Goal: Information Seeking & Learning: Learn about a topic

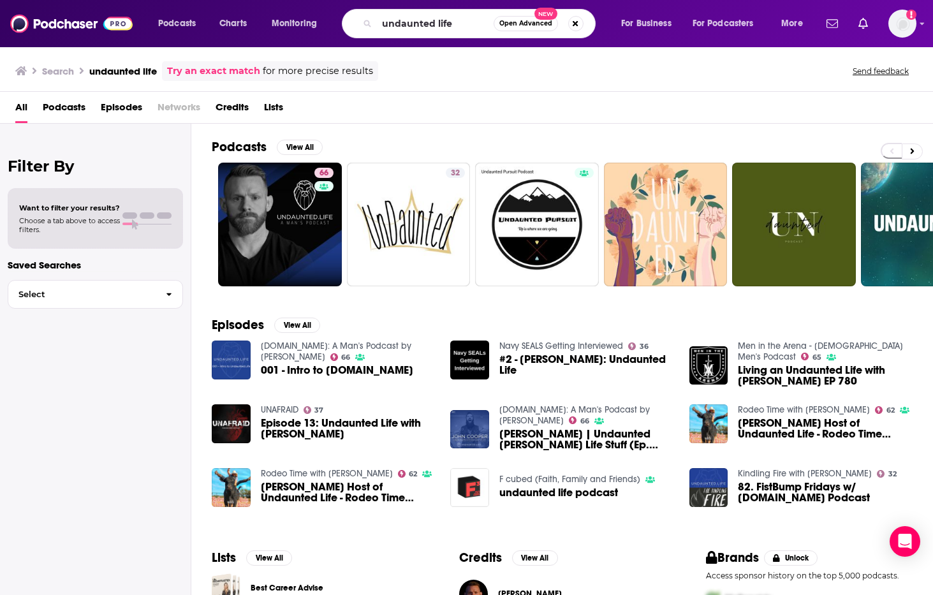
click at [471, 24] on input "undaunted life" at bounding box center [435, 23] width 117 height 20
click at [575, 23] on button "Search podcasts, credits, & more..." at bounding box center [575, 23] width 15 height 15
type input "unbelievable"
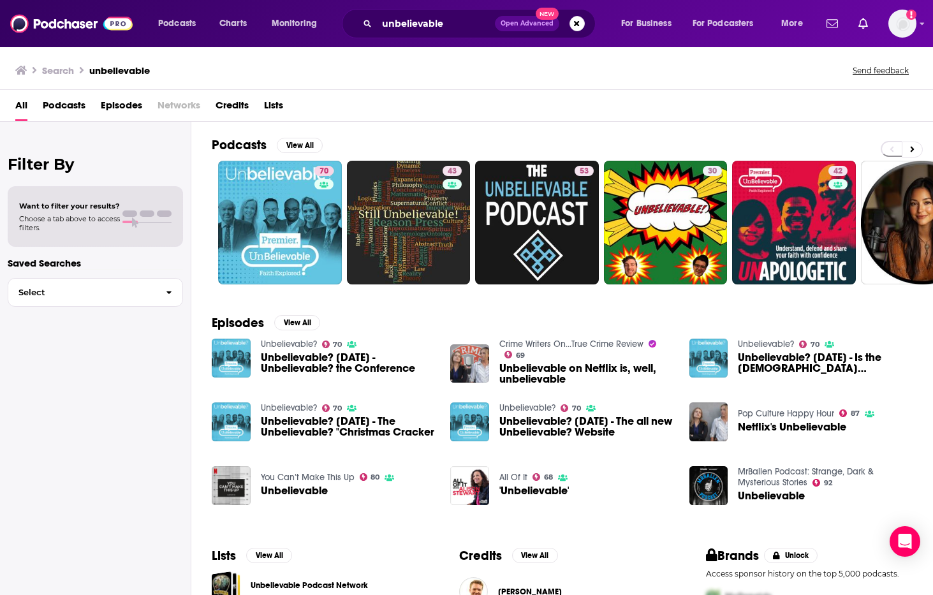
click at [309, 194] on link "70" at bounding box center [280, 223] width 124 height 124
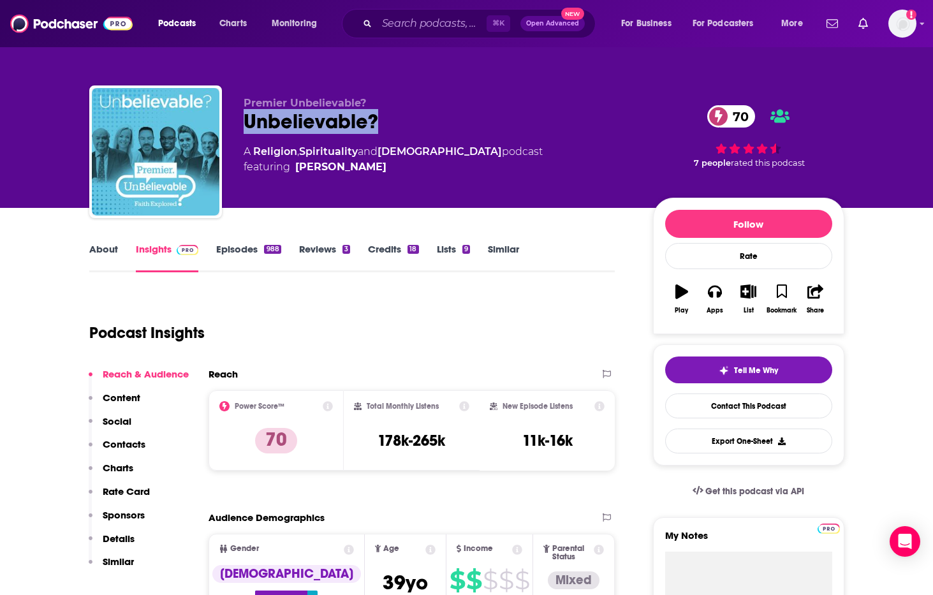
drag, startPoint x: 385, startPoint y: 119, endPoint x: 247, endPoint y: 121, distance: 138.4
click at [247, 121] on div "Unbelievable? 70" at bounding box center [438, 121] width 389 height 25
click at [397, 113] on div "Unbelievable? 70" at bounding box center [438, 121] width 389 height 25
drag, startPoint x: 374, startPoint y: 101, endPoint x: 246, endPoint y: 103, distance: 128.2
click at [246, 103] on p "Premier Unbelievable?" at bounding box center [438, 103] width 389 height 12
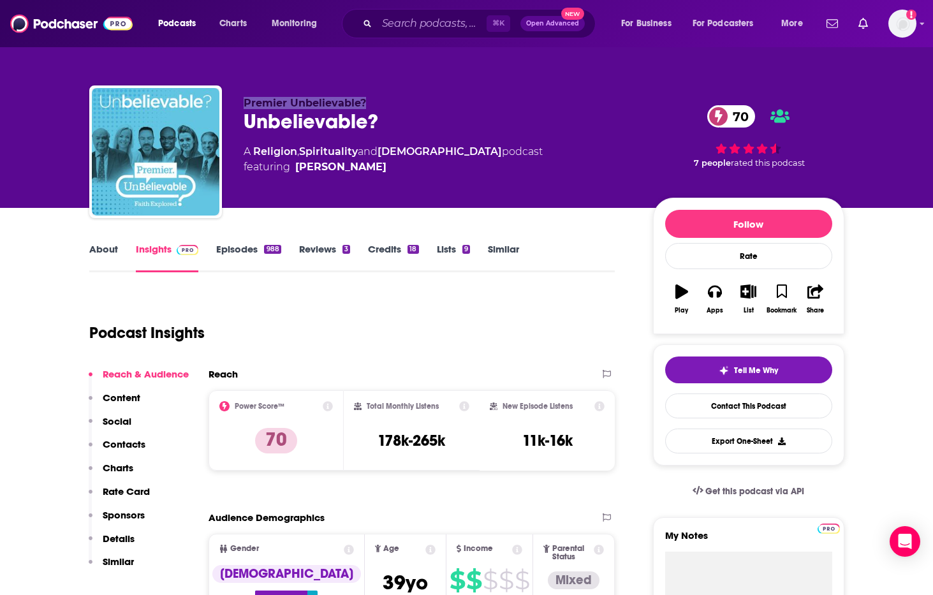
copy span "Premier Unbelievable?"
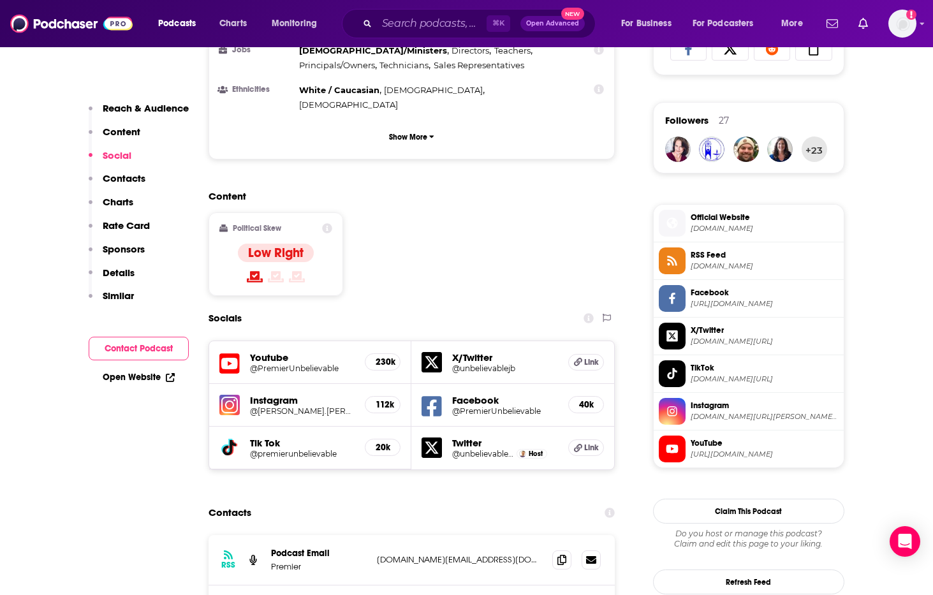
scroll to position [971, 0]
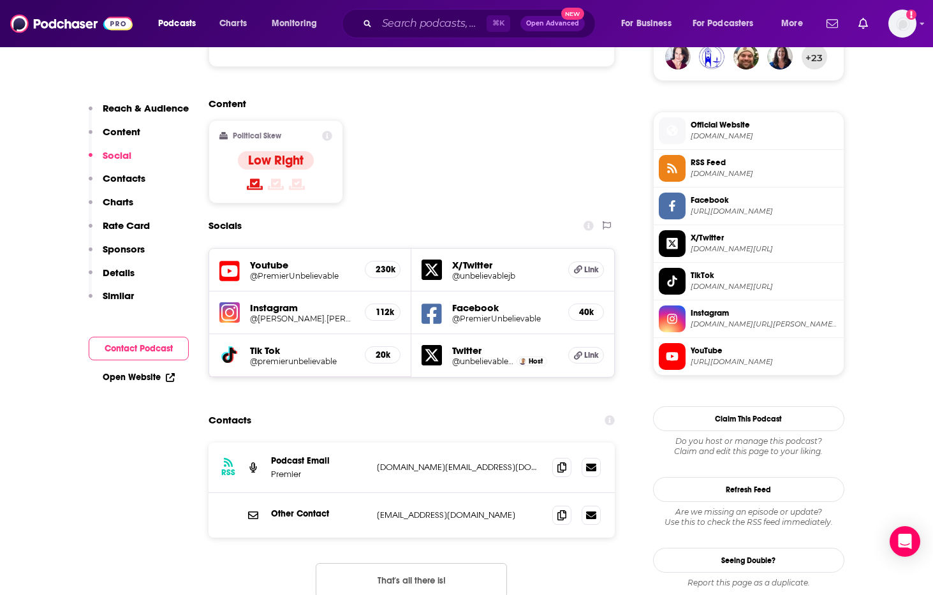
click at [274, 259] on h5 "Youtube" at bounding box center [302, 265] width 105 height 12
click at [226, 260] on icon at bounding box center [229, 272] width 20 height 24
click at [429, 32] on input "Search podcasts, credits, & more..." at bounding box center [432, 23] width 110 height 20
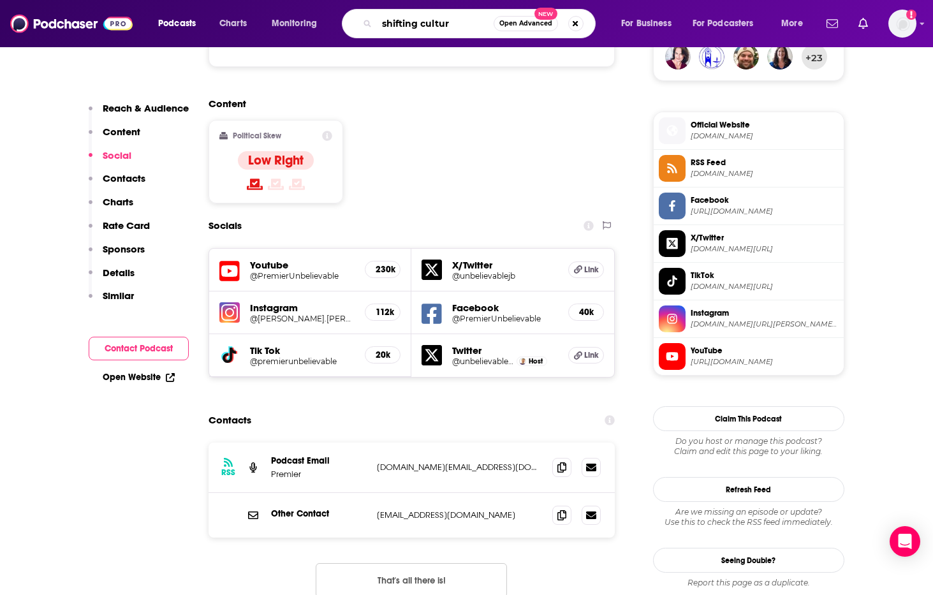
type input "shifting culture"
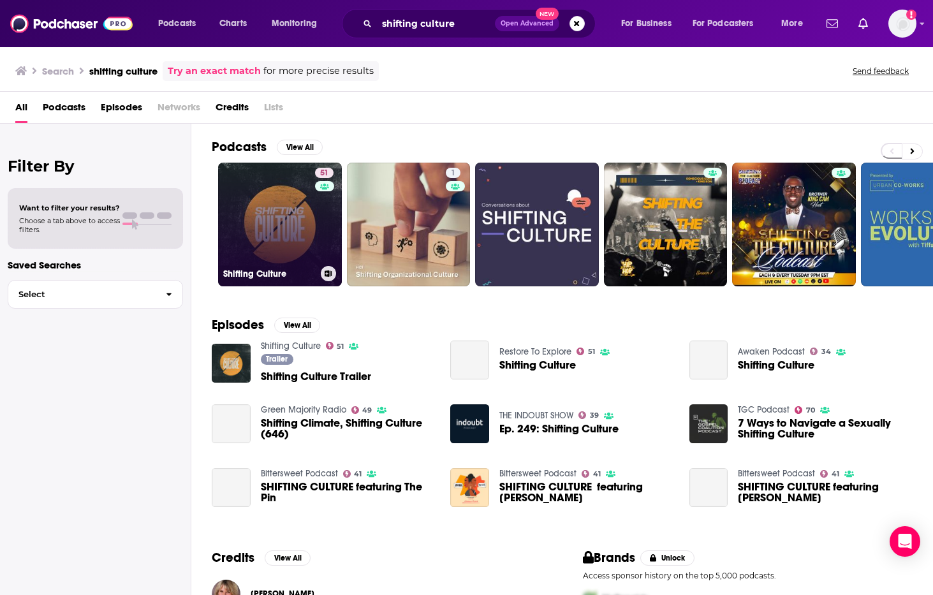
click at [304, 253] on link "51 Shifting Culture" at bounding box center [280, 225] width 124 height 124
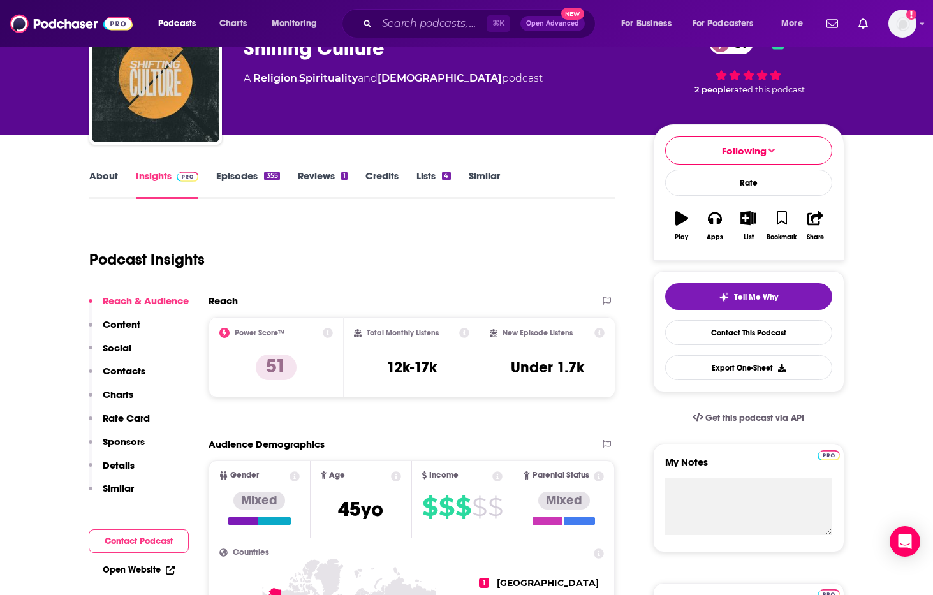
scroll to position [75, 0]
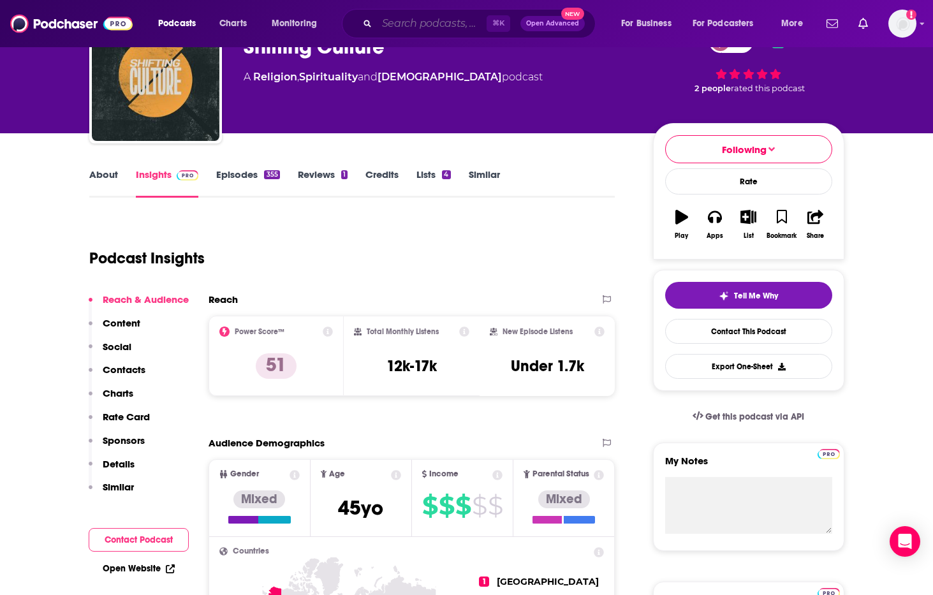
click at [386, 29] on input "Search podcasts, credits, & more..." at bounding box center [432, 23] width 110 height 20
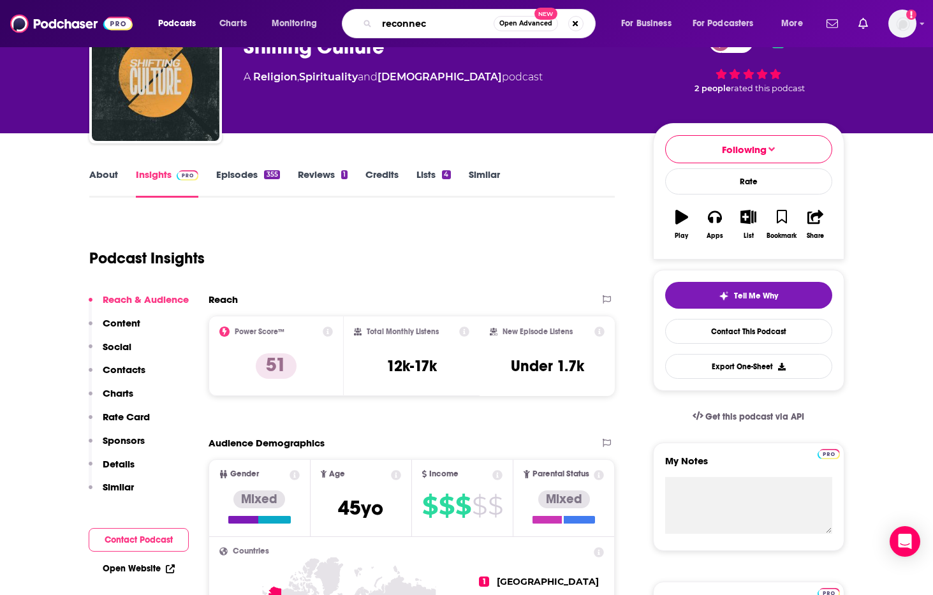
type input "reconnect"
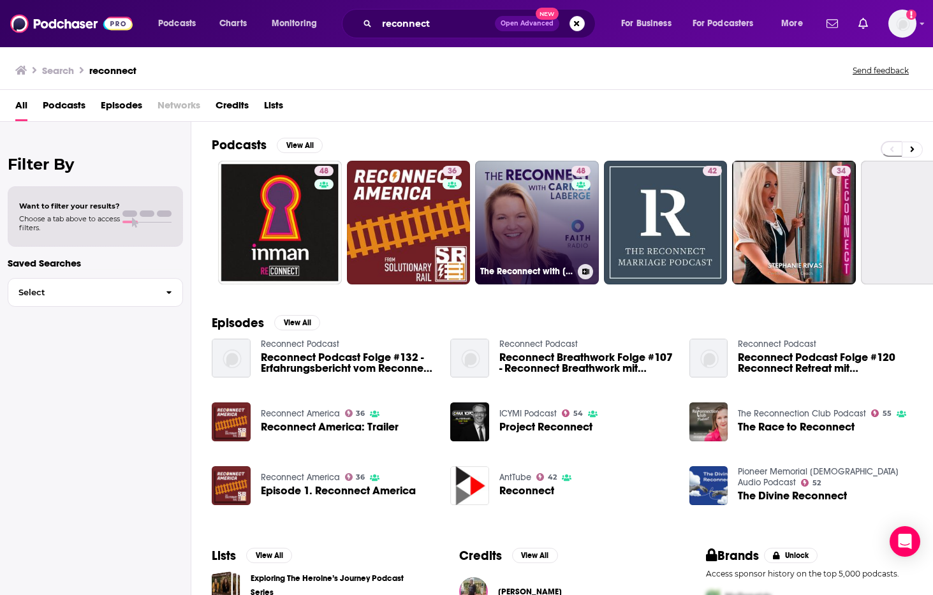
click at [526, 222] on link "48 The Reconnect with [PERSON_NAME]" at bounding box center [537, 223] width 124 height 124
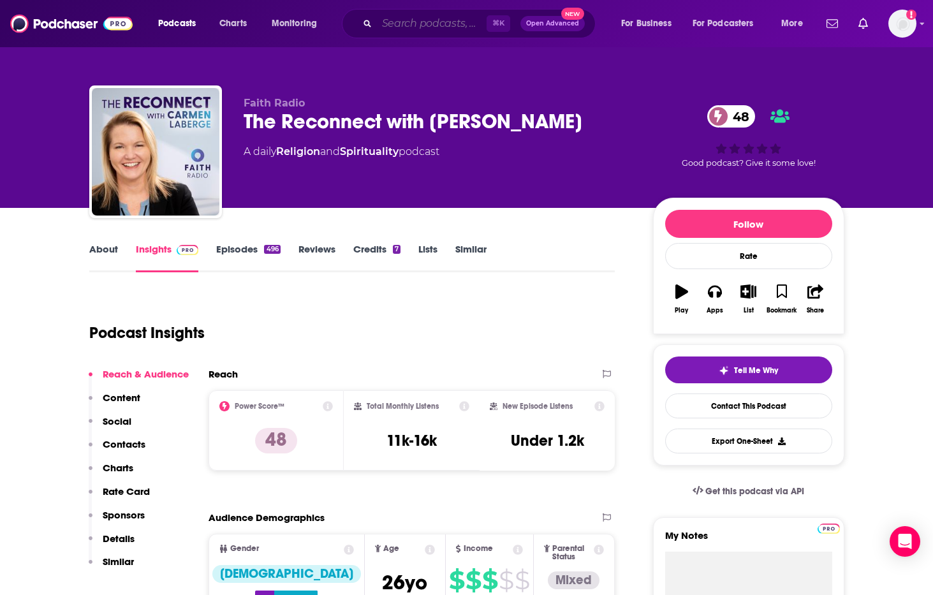
click at [432, 19] on input "Search podcasts, credits, & more..." at bounding box center [432, 23] width 110 height 20
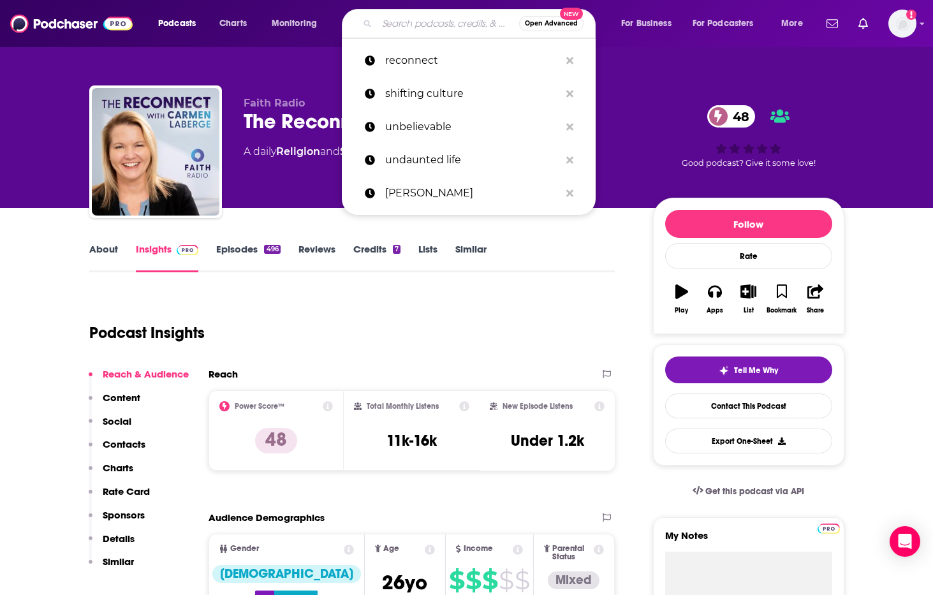
paste input "Anchored by the Sword"
type input "Anchored by the Sword"
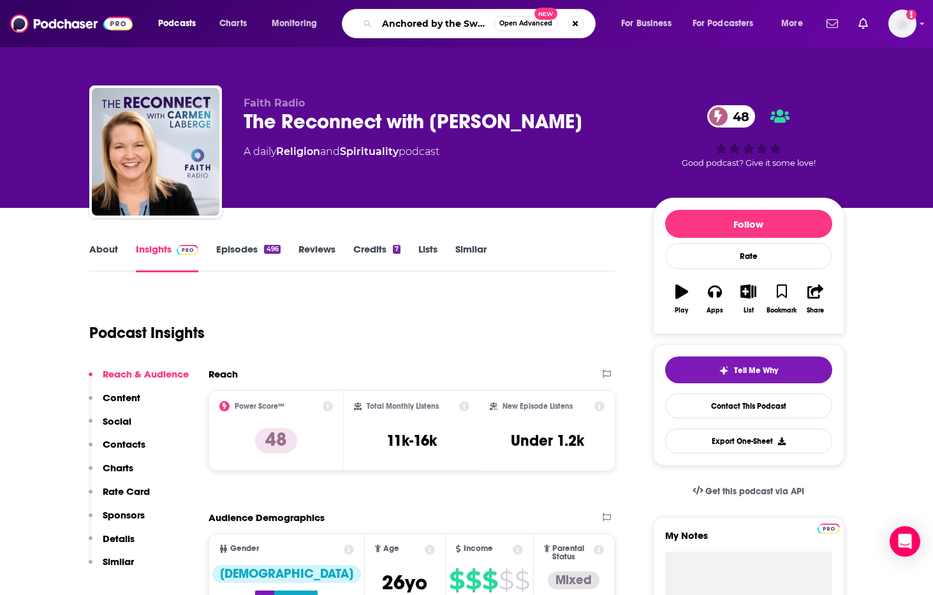
scroll to position [0, 5]
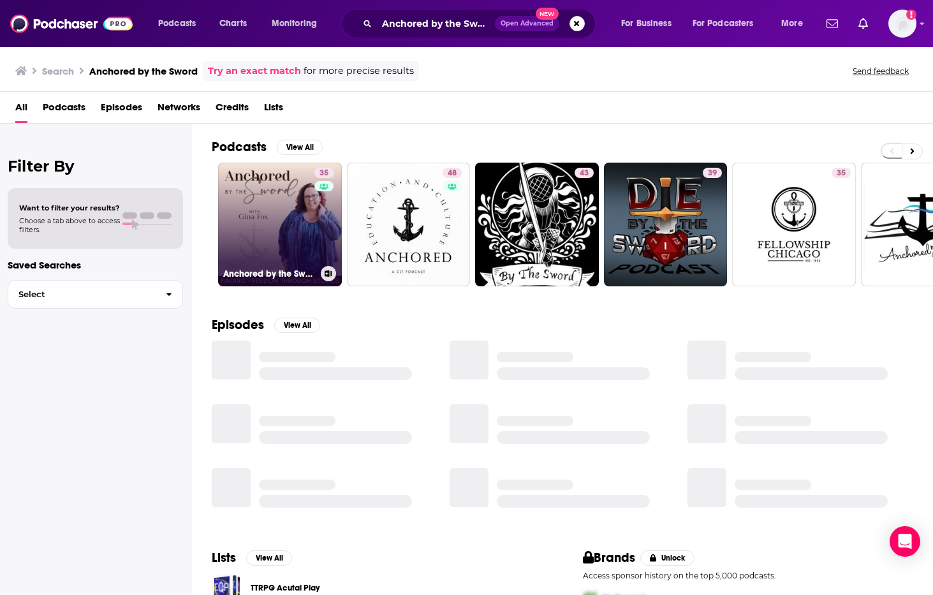
click at [290, 248] on link "35 Anchored by the Sword" at bounding box center [280, 225] width 124 height 124
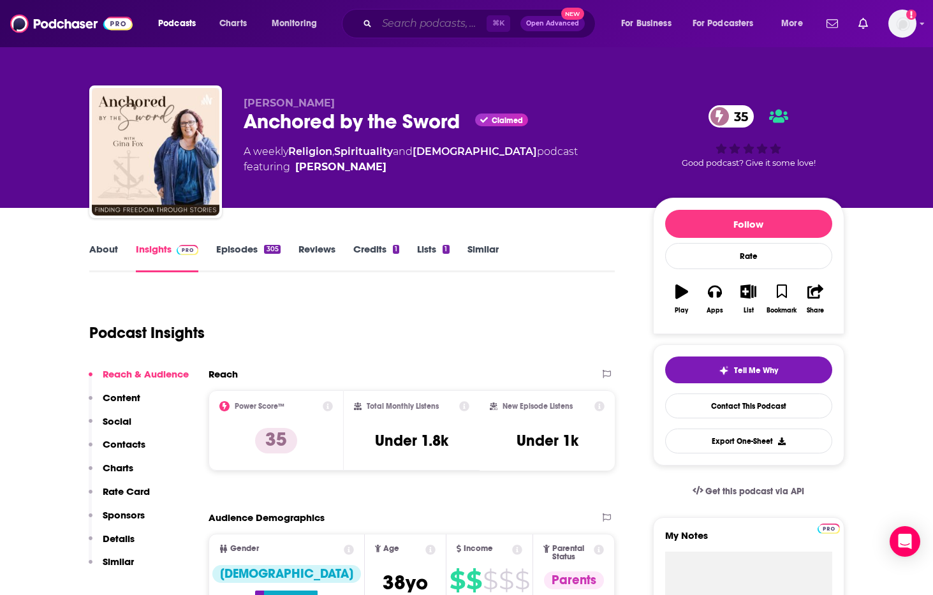
click at [392, 26] on input "Search podcasts, credits, & more..." at bounding box center [432, 23] width 110 height 20
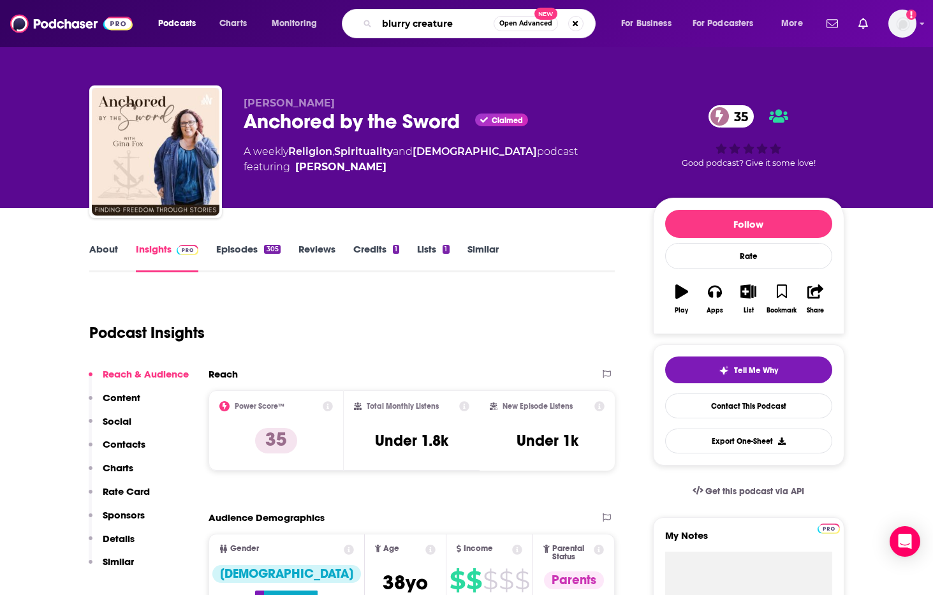
type input "blurry creatures"
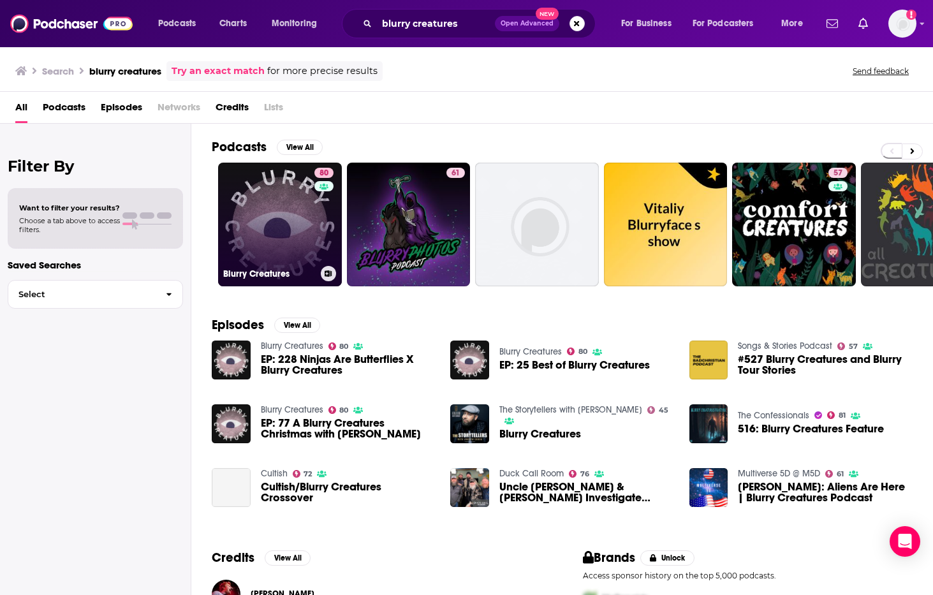
click at [316, 223] on div "80" at bounding box center [325, 217] width 22 height 98
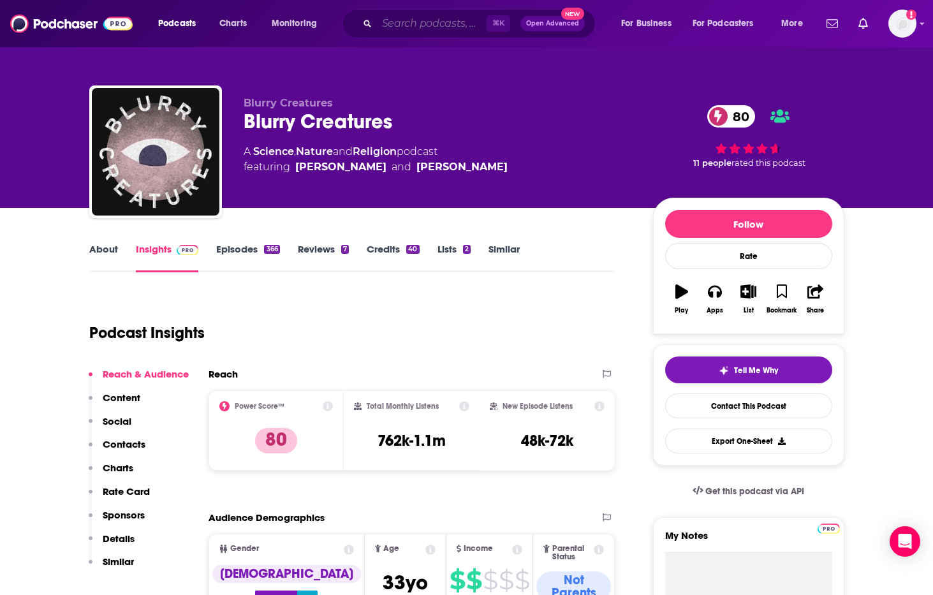
click at [407, 25] on input "Search podcasts, credits, & more..." at bounding box center [432, 23] width 110 height 20
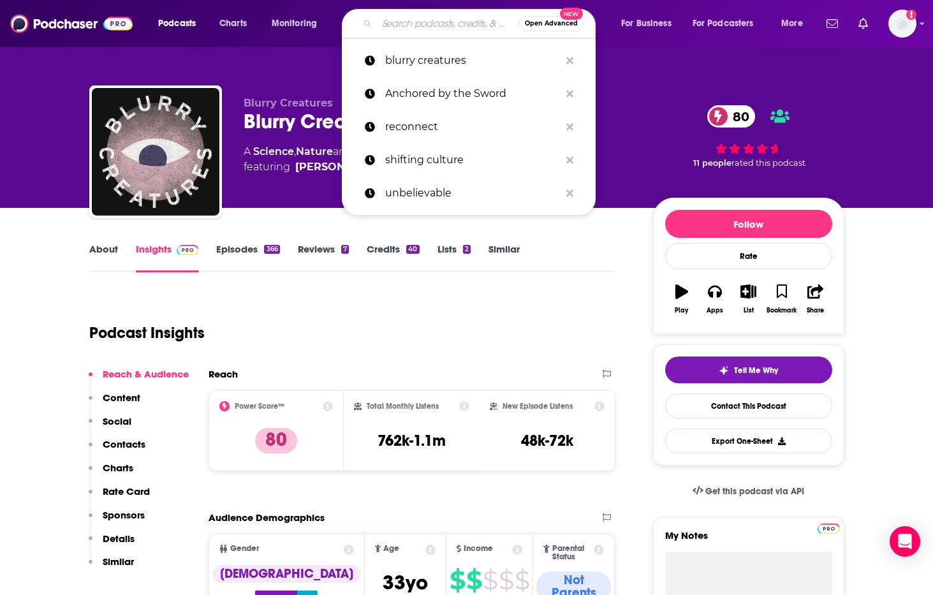
paste input "with [PERSON_NAME]"
type input "with [PERSON_NAME]"
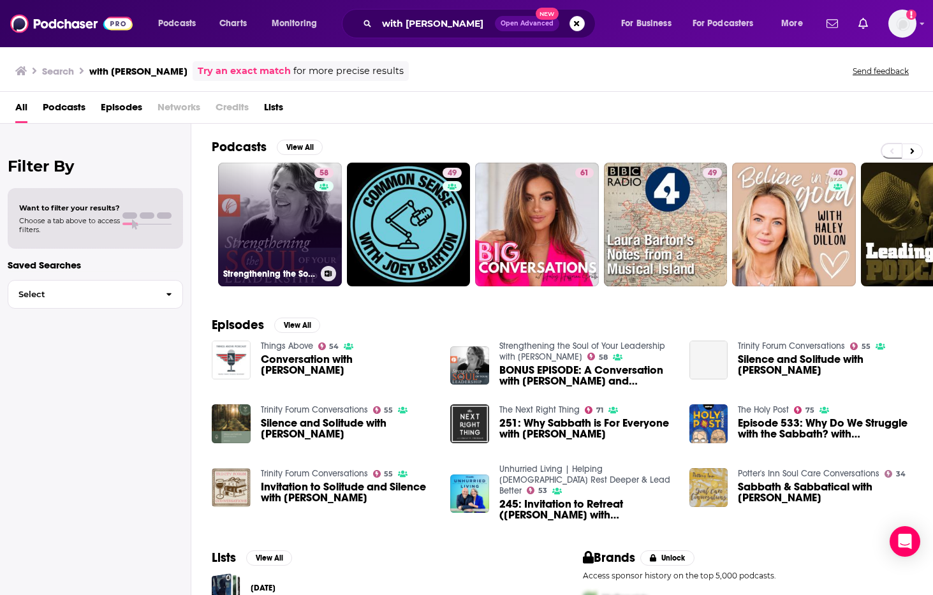
click at [296, 221] on link "58 Strengthening the Soul of Your Leadership with [PERSON_NAME]" at bounding box center [280, 225] width 124 height 124
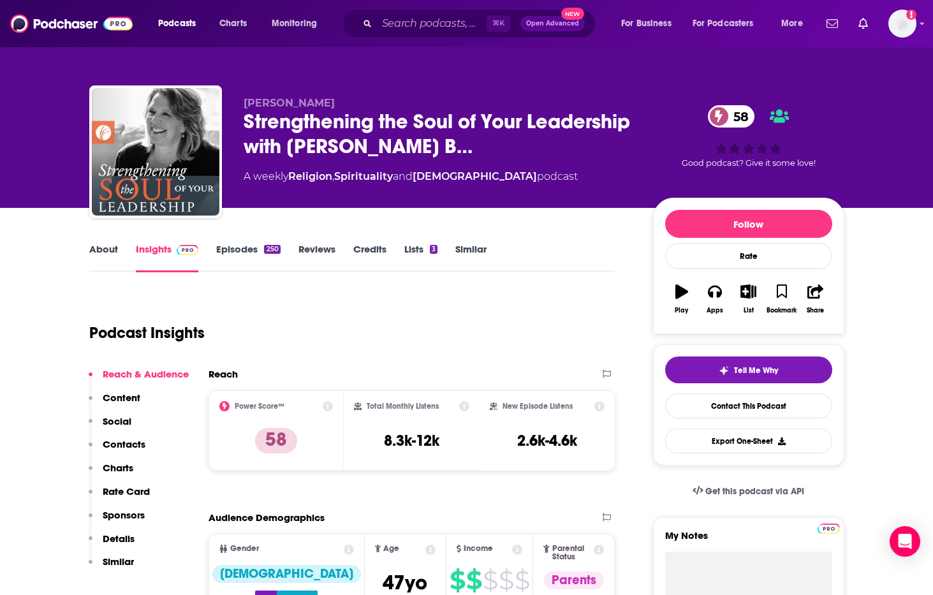
click at [469, 68] on div "[PERSON_NAME] Strengthening the Soul of Your Leadership with [PERSON_NAME]… 58 …" at bounding box center [467, 104] width 816 height 208
click at [406, 20] on input "Search podcasts, credits, & more..." at bounding box center [432, 23] width 110 height 20
